Goal: Task Accomplishment & Management: Complete application form

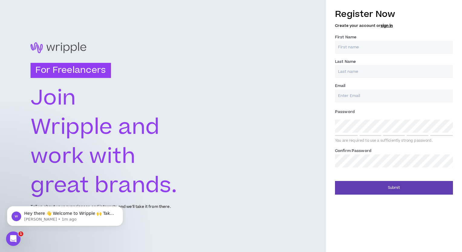
click at [350, 44] on input "First Name *" at bounding box center [394, 47] width 118 height 13
type input "[PERSON_NAME]"
type input "[EMAIL_ADDRESS][DOMAIN_NAME]"
type input "[PERSON_NAME]"
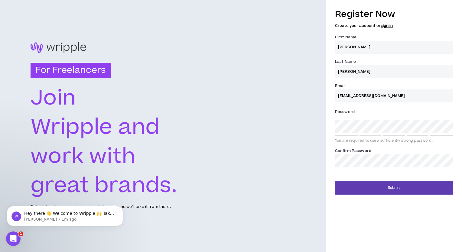
type input "[EMAIL_ADDRESS][DOMAIN_NAME]"
click at [335, 181] on button "Submit" at bounding box center [394, 188] width 118 height 14
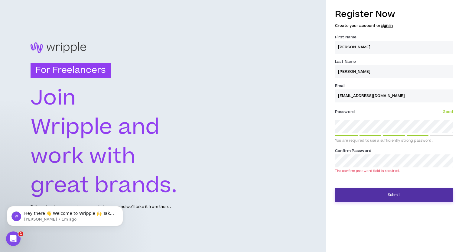
click at [385, 197] on button "Submit" at bounding box center [394, 196] width 118 height 14
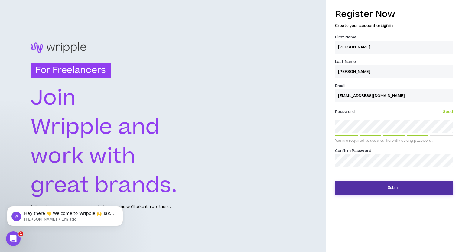
click at [380, 189] on button "Submit" at bounding box center [394, 188] width 118 height 14
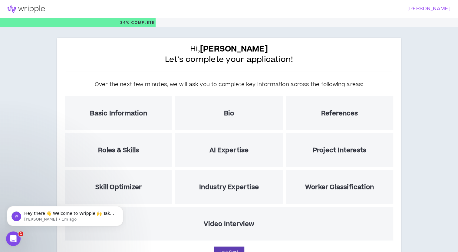
click at [25, 182] on div "Hi, [PERSON_NAME] Let's complete your application! Over the next few minutes, w…" at bounding box center [229, 155] width 458 height 257
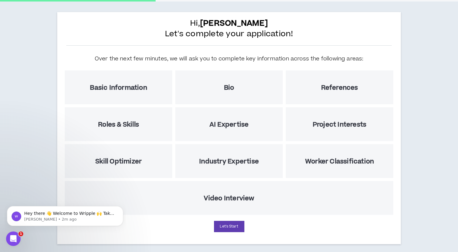
scroll to position [31, 0]
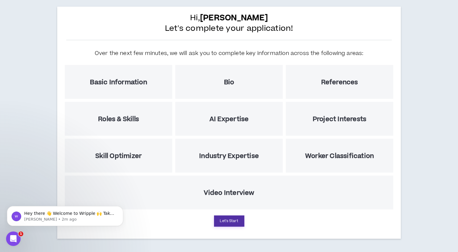
click at [237, 222] on button "Let's Start" at bounding box center [229, 221] width 30 height 11
select select "US"
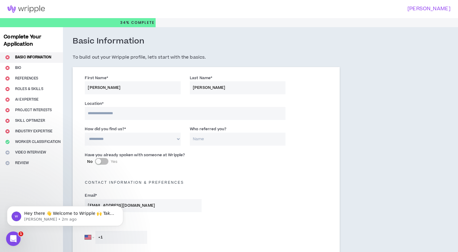
click at [107, 113] on input at bounding box center [185, 113] width 201 height 13
type input "**********"
click at [178, 139] on select "**********" at bounding box center [133, 139] width 96 height 13
select select "*"
click at [85, 133] on select "**********" at bounding box center [133, 139] width 96 height 13
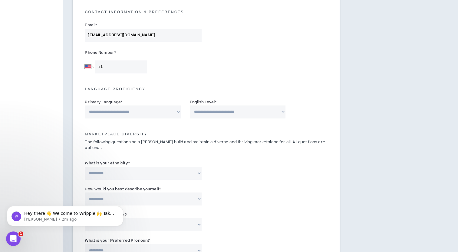
scroll to position [173, 0]
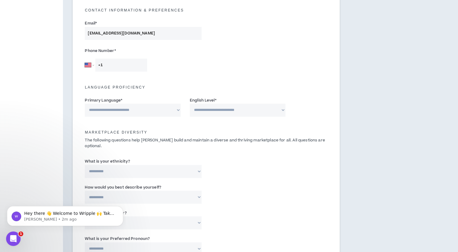
click at [117, 67] on input "+1" at bounding box center [121, 65] width 52 height 13
type input "[PHONE_NUMBER]"
click at [178, 110] on select "**********" at bounding box center [133, 110] width 96 height 13
select select "*******"
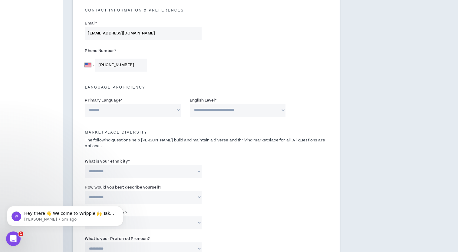
click at [85, 104] on select "**********" at bounding box center [133, 110] width 96 height 13
click at [282, 111] on select "**********" at bounding box center [238, 110] width 96 height 13
select select "*"
click at [190, 104] on select "**********" at bounding box center [238, 110] width 96 height 13
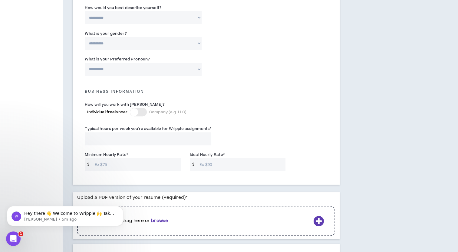
scroll to position [356, 0]
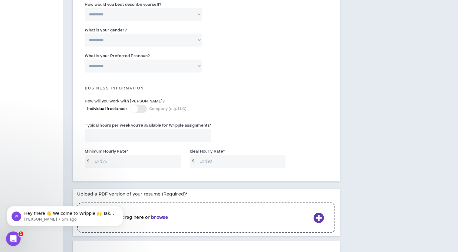
click at [209, 130] on input "Typical hours per week you're available for Wripple assignments *" at bounding box center [148, 135] width 127 height 13
type input "40"
click at [113, 157] on input "Minimum Hourly Rate *" at bounding box center [136, 161] width 89 height 13
type input "20"
click at [204, 156] on input "Ideal Hourly Rate *" at bounding box center [240, 161] width 89 height 13
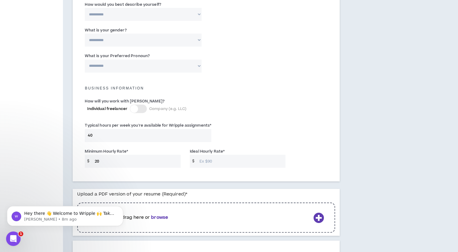
click at [204, 156] on input "Ideal Hourly Rate *" at bounding box center [240, 161] width 89 height 13
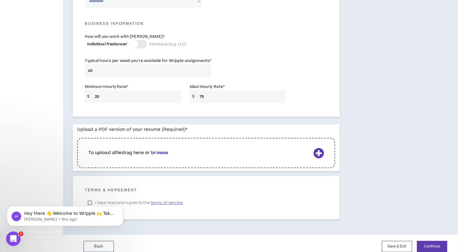
type input "75"
click at [89, 195] on html "Hey there 👋 Welcome to Wripple 🙌 Take a look around! If you have any questions,…" at bounding box center [65, 215] width 121 height 42
click at [319, 148] on icon at bounding box center [318, 153] width 11 height 11
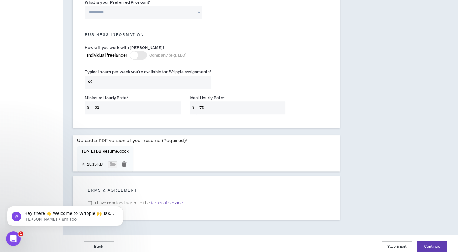
click at [176, 200] on span "terms of service" at bounding box center [167, 203] width 32 height 6
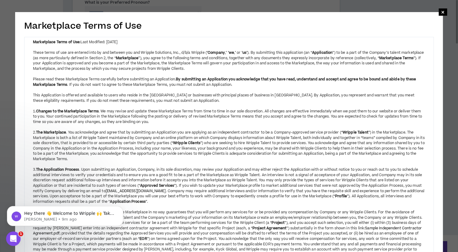
click at [217, 170] on div "3. The Application Process . Upon submitting an Application, Company, in its so…" at bounding box center [229, 183] width 392 height 43
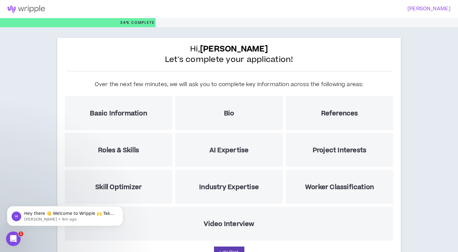
click at [132, 111] on h5 "Basic Information" at bounding box center [118, 114] width 57 height 8
drag, startPoint x: 132, startPoint y: 111, endPoint x: 335, endPoint y: 104, distance: 203.5
click at [335, 104] on div "Over the next few minutes, we will ask you to complete key information across t…" at bounding box center [228, 159] width 331 height 166
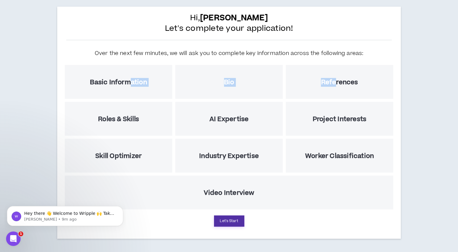
click at [231, 216] on button "Let's Start" at bounding box center [229, 221] width 30 height 11
select select "*"
select select "US"
select select "*******"
select select "*"
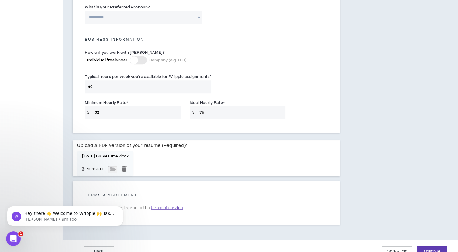
scroll to position [409, 0]
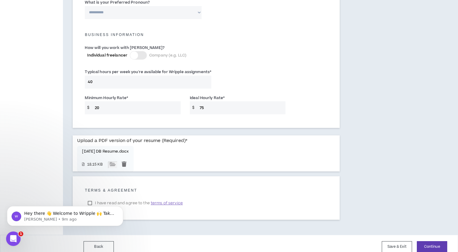
click at [90, 197] on body "Hey there 👋 Welcome to Wripple 🙌 Take a look around! If you have any questions,…" at bounding box center [65, 215] width 116 height 38
click at [89, 196] on body "Hey there 👋 Welcome to Wripple 🙌 Take a look around! If you have any questions,…" at bounding box center [65, 215] width 116 height 38
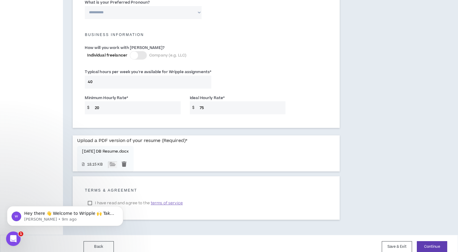
click at [90, 196] on html "Hey there 👋 Welcome to Wripple 🙌 Take a look around! If you have any questions,…" at bounding box center [65, 215] width 121 height 42
click at [90, 196] on body "Hey there 👋 Welcome to Wripple 🙌 Take a look around! If you have any questions,…" at bounding box center [65, 215] width 116 height 38
click at [90, 196] on html "Hey there 👋 Welcome to Wripple 🙌 Take a look around! If you have any questions,…" at bounding box center [65, 215] width 121 height 42
click at [90, 196] on body "Hey there 👋 Welcome to Wripple 🙌 Take a look around! If you have any questions,…" at bounding box center [65, 215] width 116 height 38
click at [87, 163] on small "18.15 KB" at bounding box center [96, 165] width 19 height 5
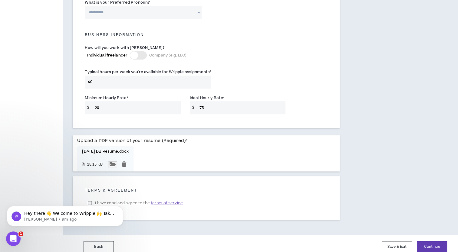
click at [115, 162] on input "file" at bounding box center [112, 165] width 9 height 7
click at [89, 196] on body "Hey there 👋 Welcome to Wripple 🙌 Take a look around! If you have any questions,…" at bounding box center [65, 215] width 116 height 38
click at [90, 197] on body "Hey there 👋 Welcome to Wripple 🙌 Take a look around! If you have any questions,…" at bounding box center [65, 215] width 116 height 38
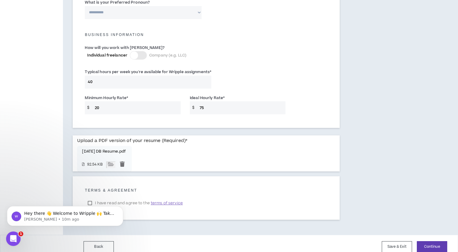
click at [90, 197] on body "Hey there 👋 Welcome to Wripple 🙌 Take a look around! If you have any questions,…" at bounding box center [65, 215] width 116 height 38
click at [433, 242] on button "Continue" at bounding box center [432, 247] width 30 height 11
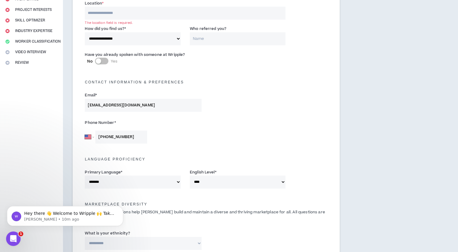
scroll to position [100, 0]
click at [115, 13] on input at bounding box center [185, 13] width 201 height 13
type input "**********"
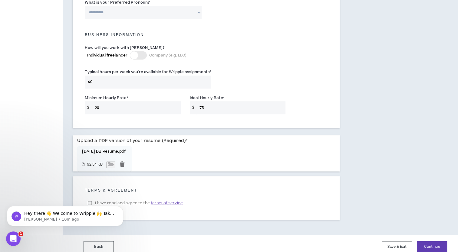
click at [91, 196] on body "Hey there 👋 Welcome to Wripple 🙌 Take a look around! If you have any questions,…" at bounding box center [65, 215] width 116 height 38
click at [441, 242] on button "Continue" at bounding box center [432, 247] width 30 height 11
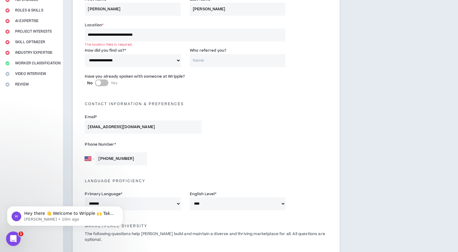
scroll to position [83, 0]
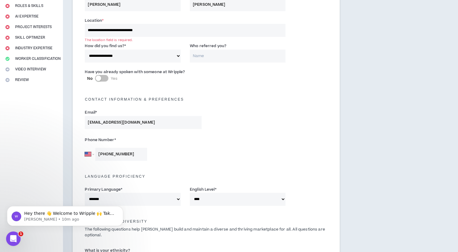
click at [151, 30] on input "**********" at bounding box center [185, 30] width 201 height 13
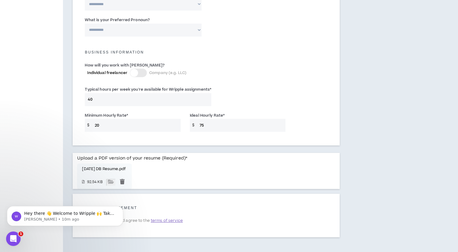
scroll to position [402, 0]
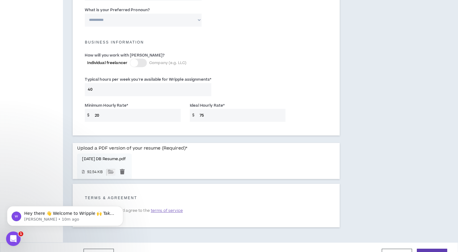
click at [90, 204] on body "Hey there 👋 Welcome to Wripple 🙌 Take a look around! If you have any questions,…" at bounding box center [65, 215] width 116 height 38
click at [441, 249] on button "Continue" at bounding box center [432, 254] width 30 height 11
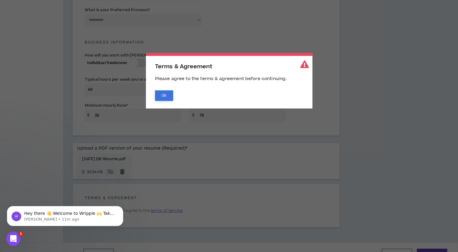
click at [160, 95] on button "Ok" at bounding box center [164, 95] width 18 height 11
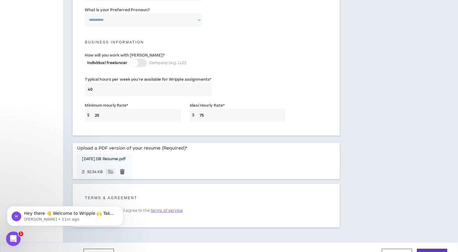
click at [89, 205] on body "Hey there 👋 Welcome to Wripple 🙌 Take a look around! If you have any questions,…" at bounding box center [65, 215] width 116 height 38
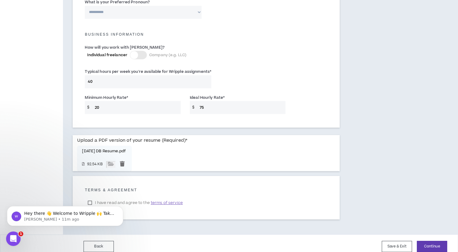
click at [90, 196] on body "Hey there 👋 Welcome to Wripple 🙌 Take a look around! If you have any questions,…" at bounding box center [65, 215] width 116 height 38
click at [90, 196] on html "Hey there 👋 Welcome to Wripple 🙌 Take a look around! If you have any questions,…" at bounding box center [65, 215] width 121 height 42
click at [90, 196] on body "Hey there 👋 Welcome to Wripple 🙌 Take a look around! If you have any questions,…" at bounding box center [65, 215] width 116 height 38
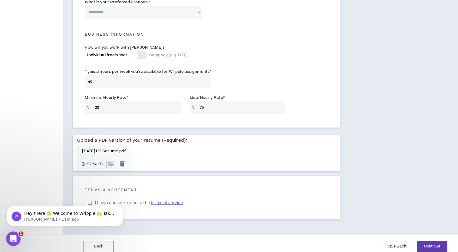
click at [90, 196] on body "Hey there 👋 Welcome to Wripple 🙌 Take a look around! If you have any questions,…" at bounding box center [65, 215] width 116 height 38
click at [90, 196] on html "Hey there 👋 Welcome to Wripple 🙌 Take a look around! If you have any questions,…" at bounding box center [65, 215] width 121 height 42
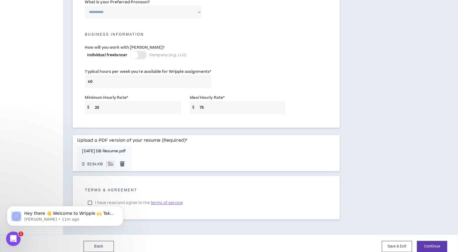
click at [90, 196] on html "Hey there 👋 Welcome to Wripple 🙌 Take a look around! If you have any questions,…" at bounding box center [65, 215] width 121 height 42
drag, startPoint x: 105, startPoint y: 380, endPoint x: 68, endPoint y: 194, distance: 190.1
click at [68, 194] on html "Hey there 👋 Welcome to Wripple 🙌 Take a look around! If you have any questions,…" at bounding box center [65, 215] width 121 height 42
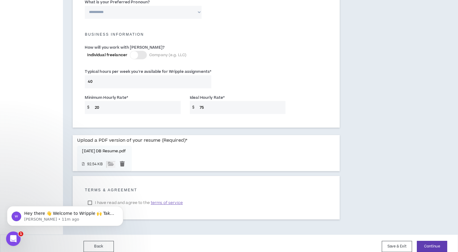
click at [91, 196] on body "Hey there 👋 Welcome to Wripple 🙌 Take a look around! If you have any questions,…" at bounding box center [65, 215] width 116 height 38
click at [166, 200] on span "terms of service" at bounding box center [167, 203] width 32 height 6
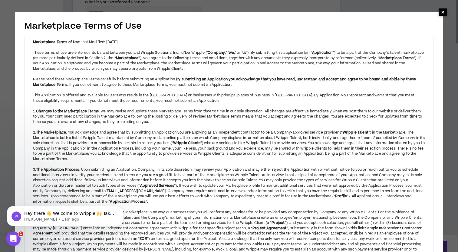
click at [444, 12] on span "×" at bounding box center [443, 11] width 4 height 7
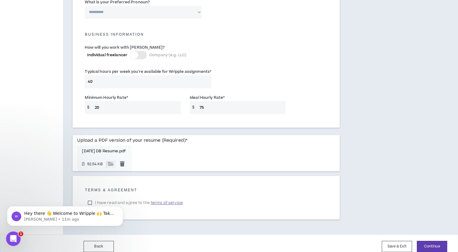
click at [90, 197] on body "Hey there 👋 Welcome to Wripple 🙌 Take a look around! If you have any questions,…" at bounding box center [65, 215] width 116 height 38
